Goal: Information Seeking & Learning: Learn about a topic

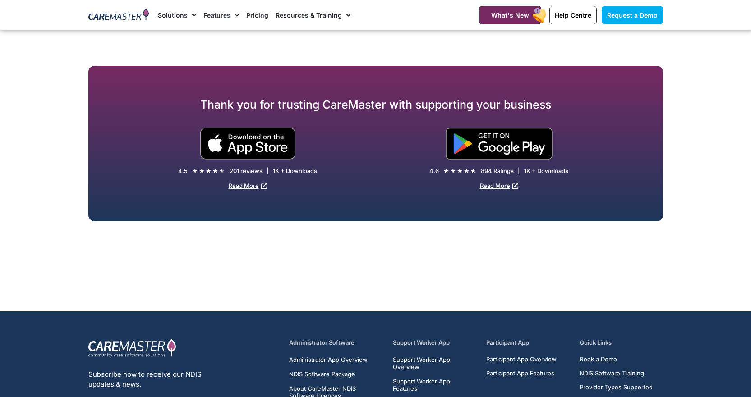
scroll to position [1714, 0]
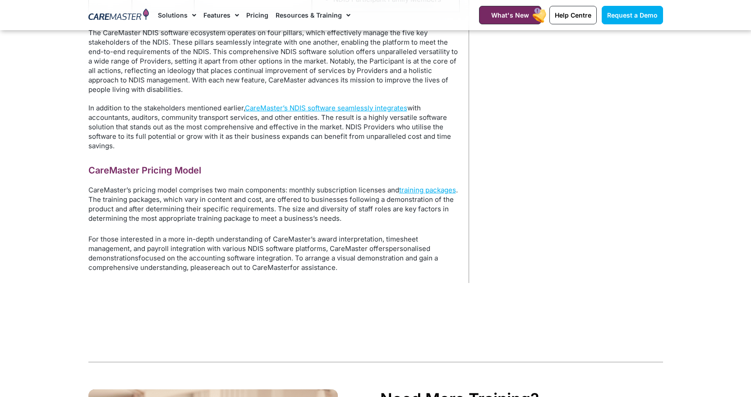
scroll to position [812, 0]
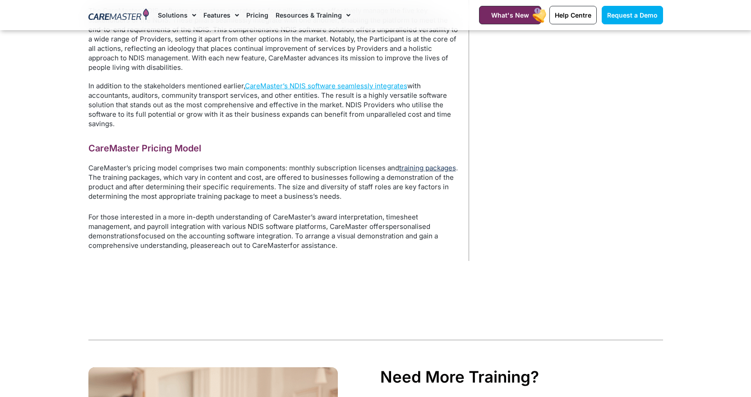
click at [421, 168] on link "training packages" at bounding box center [427, 168] width 57 height 9
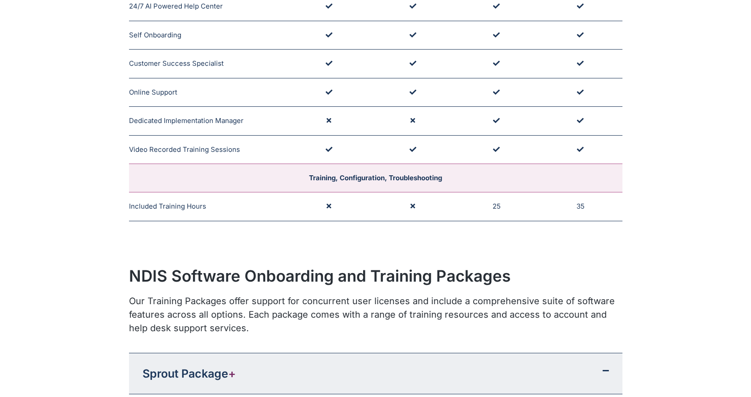
scroll to position [677, 0]
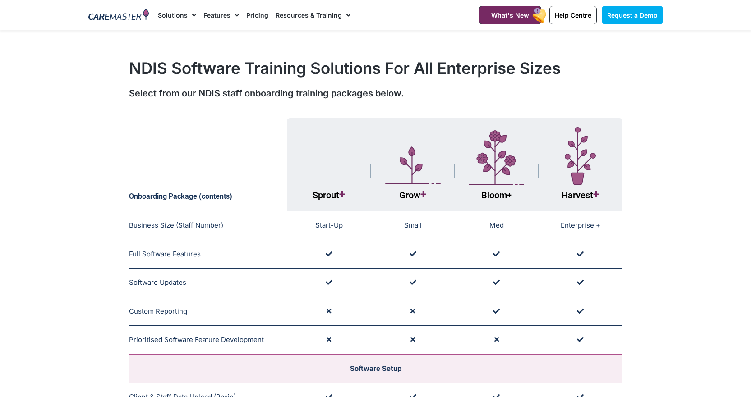
click at [235, 14] on span "Menu" at bounding box center [235, 15] width 9 height 15
click at [232, 18] on span "Menu" at bounding box center [235, 15] width 9 height 15
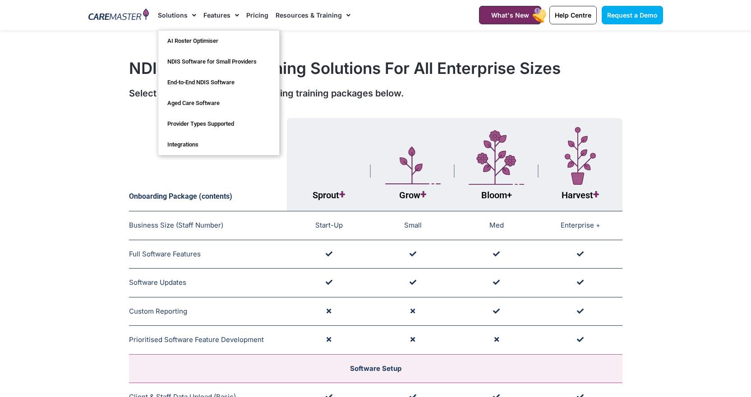
click at [184, 16] on link "Solutions" at bounding box center [177, 15] width 38 height 30
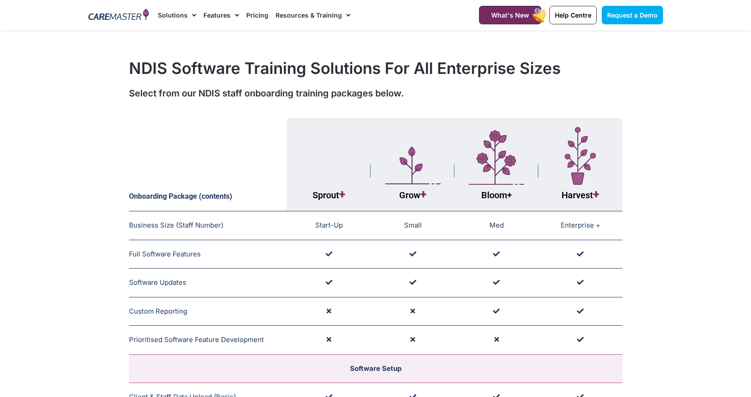
click at [192, 16] on span "Menu" at bounding box center [192, 15] width 9 height 15
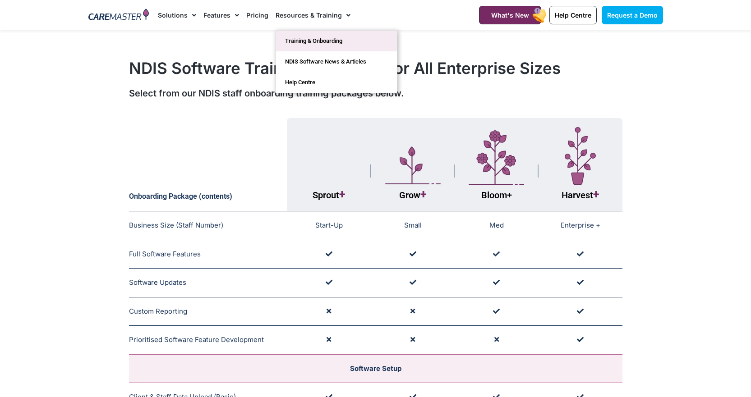
click at [315, 37] on link "Training & Onboarding" at bounding box center [336, 41] width 121 height 21
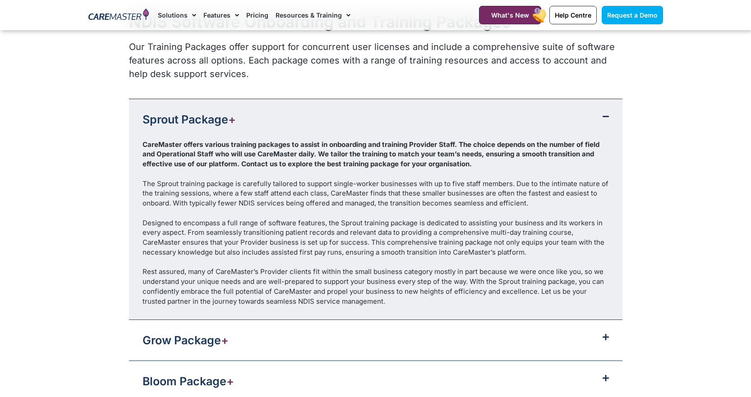
scroll to position [947, 0]
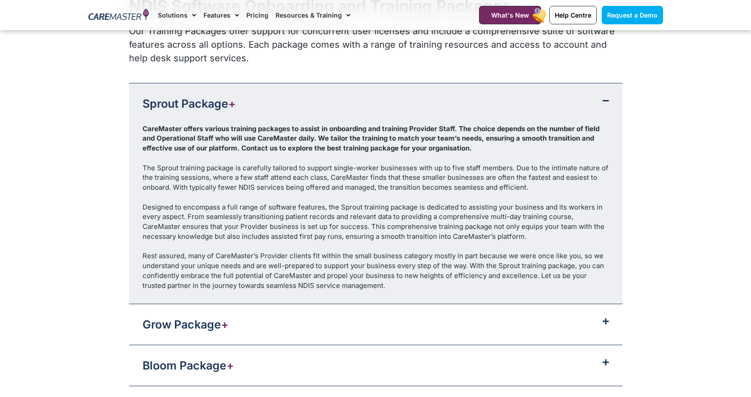
click at [517, 334] on div "Grow Package +" at bounding box center [375, 324] width 493 height 41
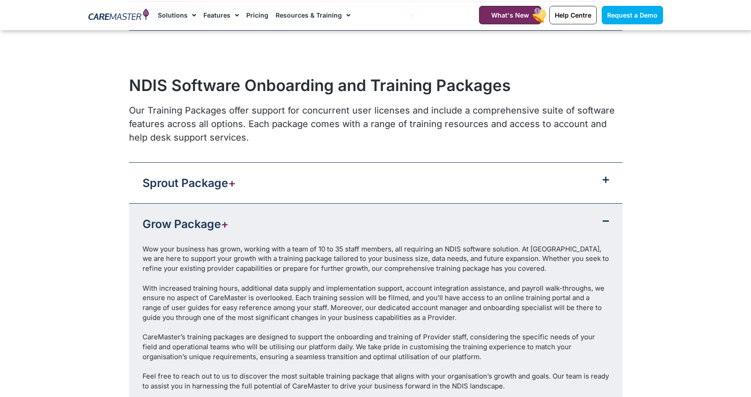
scroll to position [857, 0]
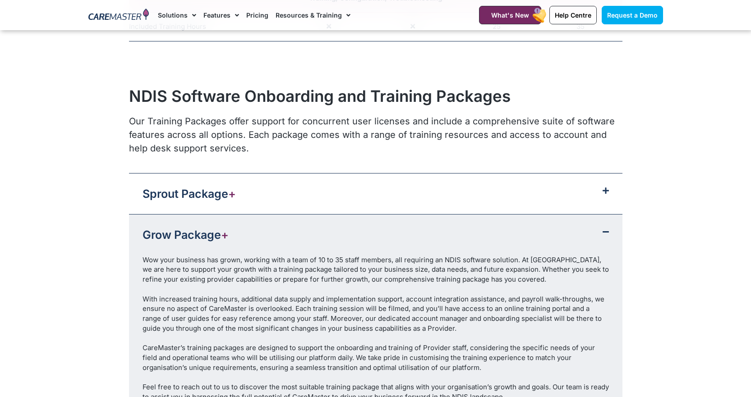
click at [449, 201] on div "Sprout Package +" at bounding box center [375, 194] width 493 height 41
